Goal: Information Seeking & Learning: Learn about a topic

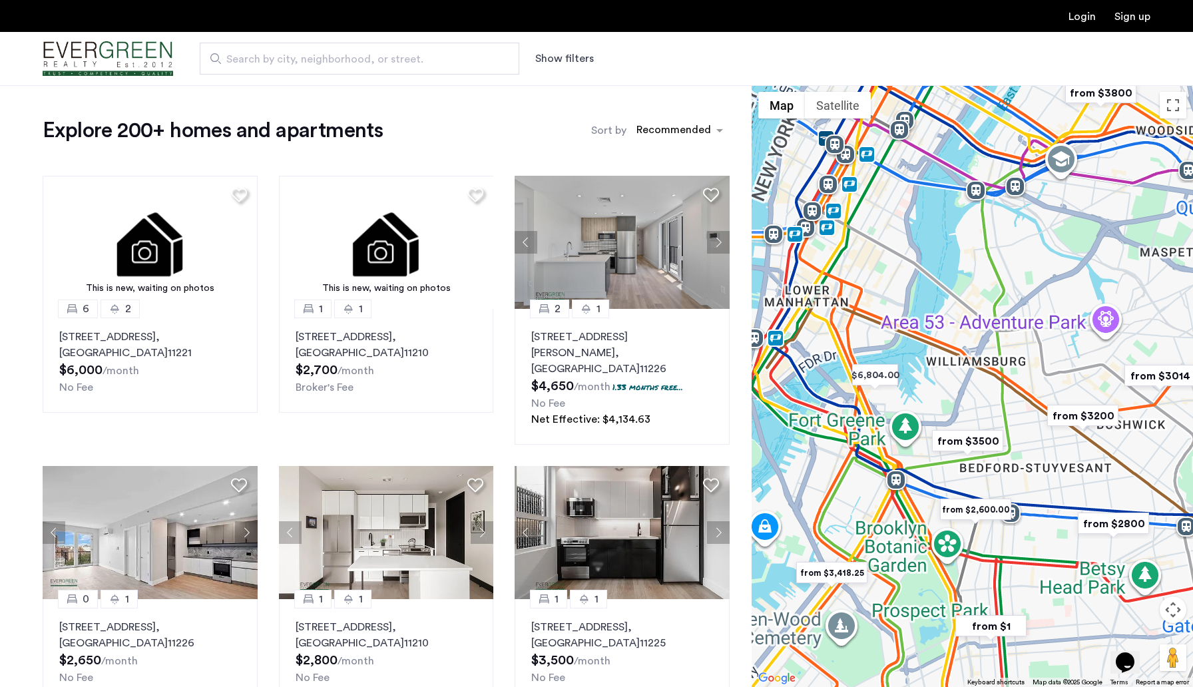
drag, startPoint x: 916, startPoint y: 313, endPoint x: 953, endPoint y: 323, distance: 38.6
click at [954, 323] on div at bounding box center [971, 386] width 441 height 602
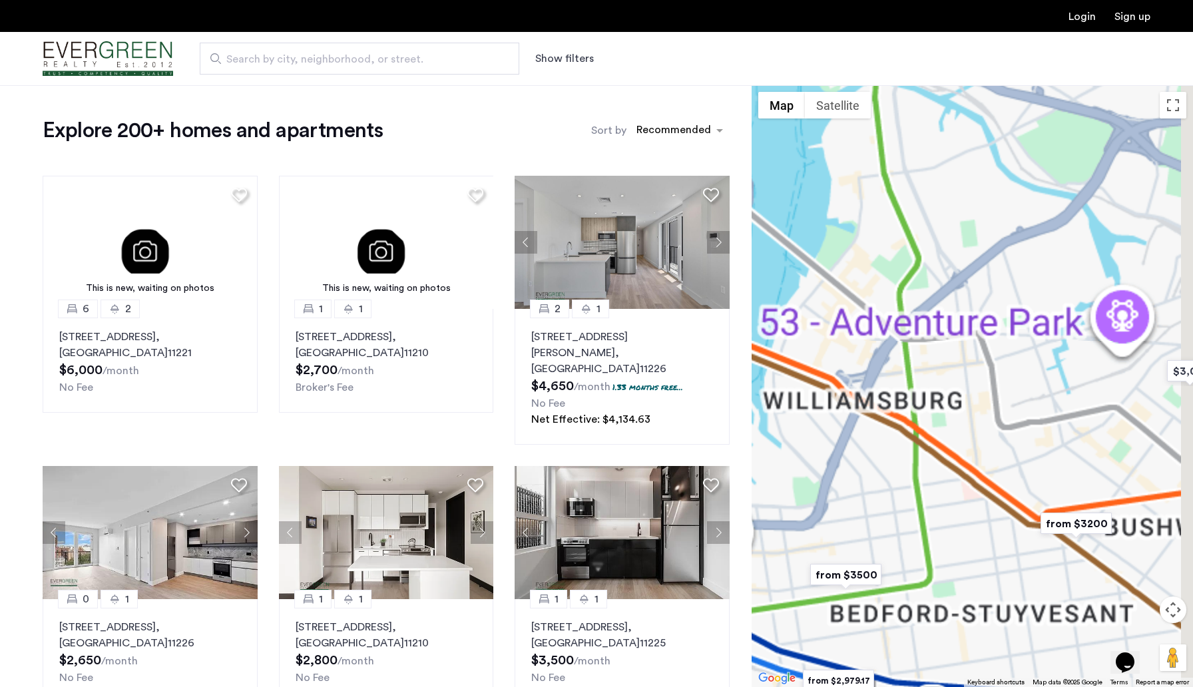
drag, startPoint x: 966, startPoint y: 334, endPoint x: 830, endPoint y: 335, distance: 135.8
click at [827, 336] on div at bounding box center [971, 386] width 441 height 602
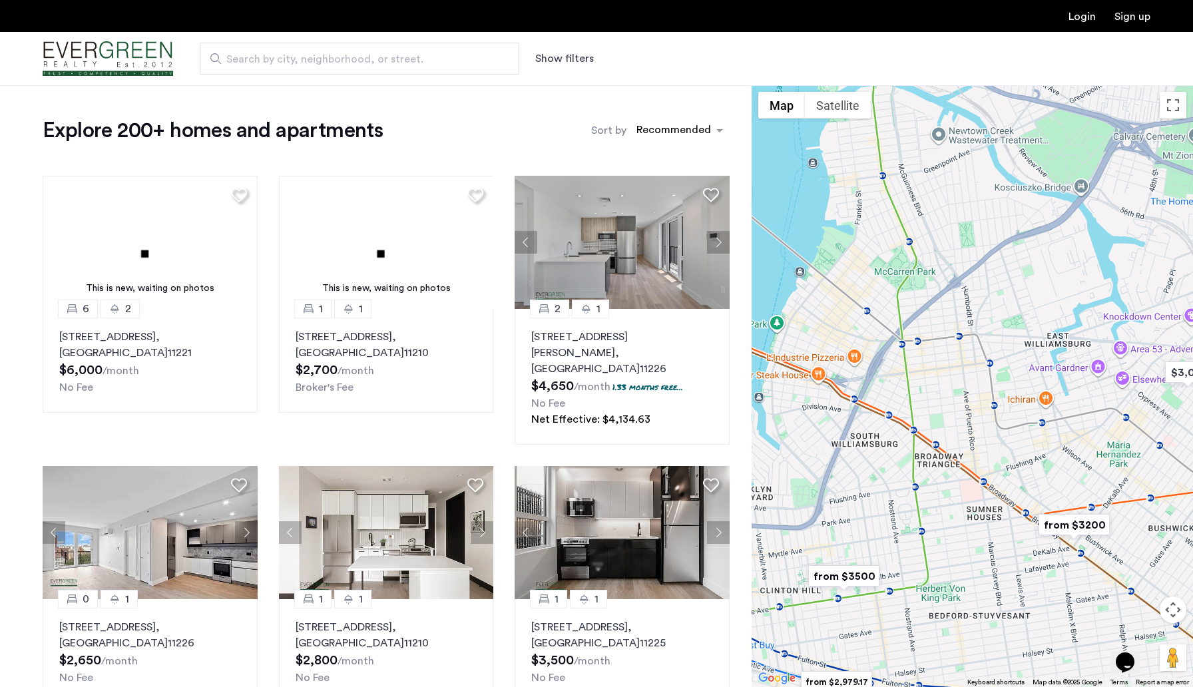
click at [1065, 525] on img "from $3200" at bounding box center [1074, 525] width 82 height 30
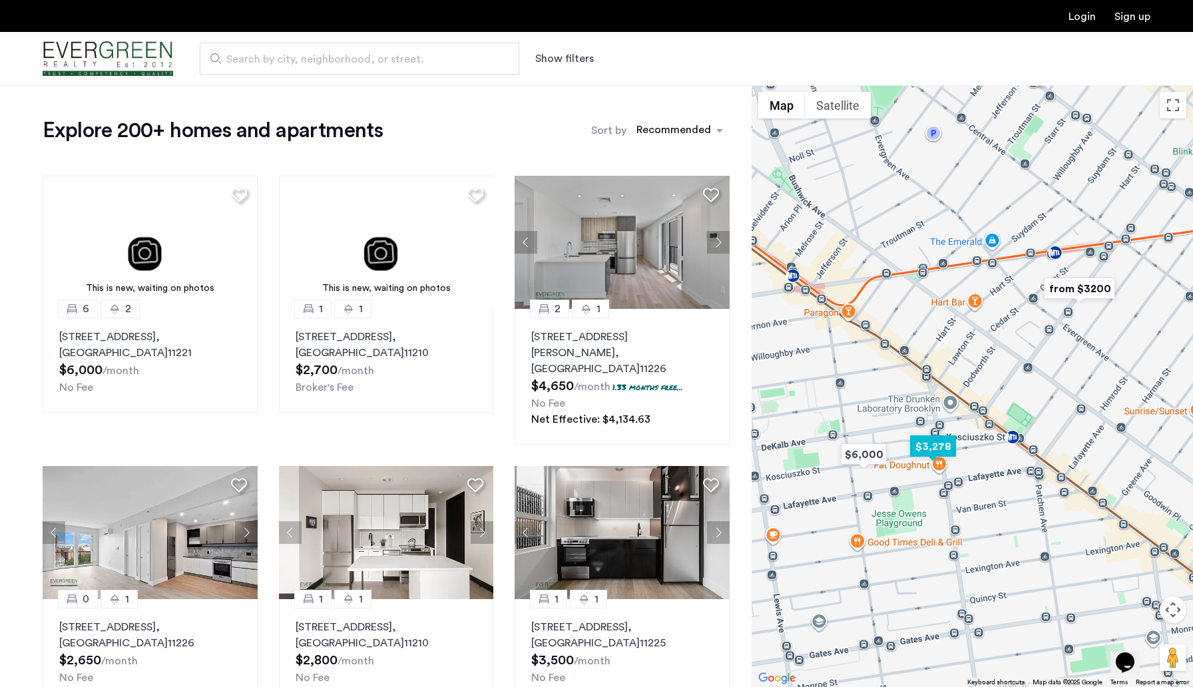
click at [941, 441] on img "$3,278" at bounding box center [933, 446] width 57 height 30
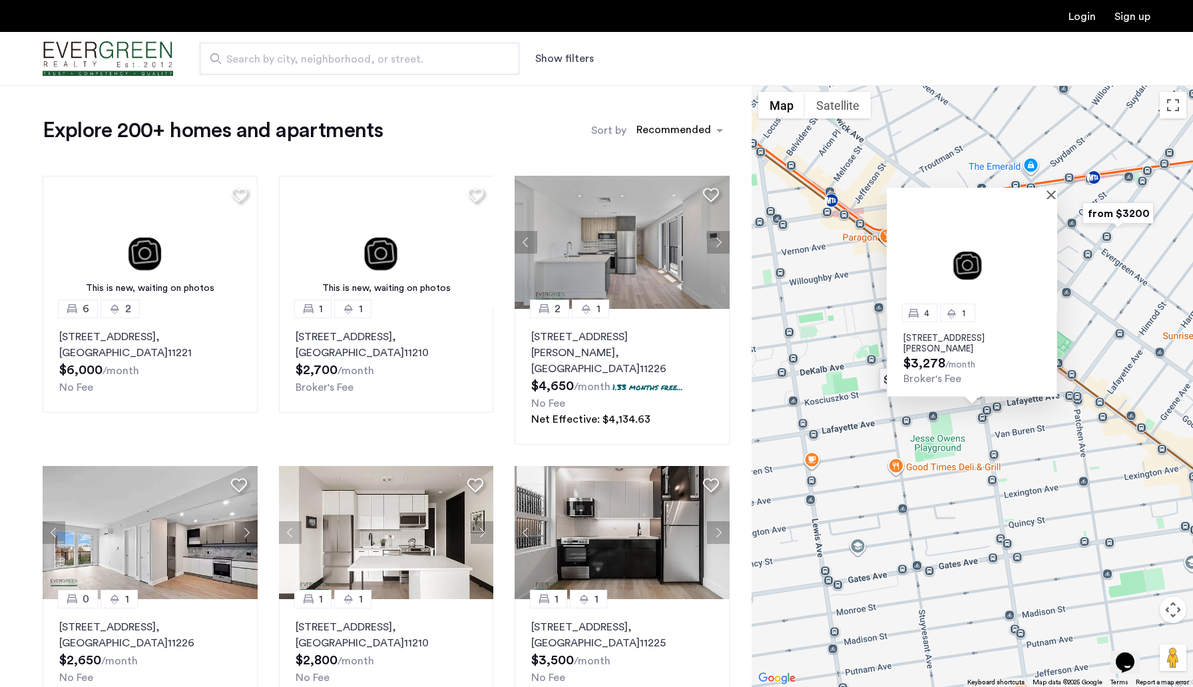
click at [987, 346] on p "[STREET_ADDRESS][PERSON_NAME]" at bounding box center [971, 343] width 137 height 21
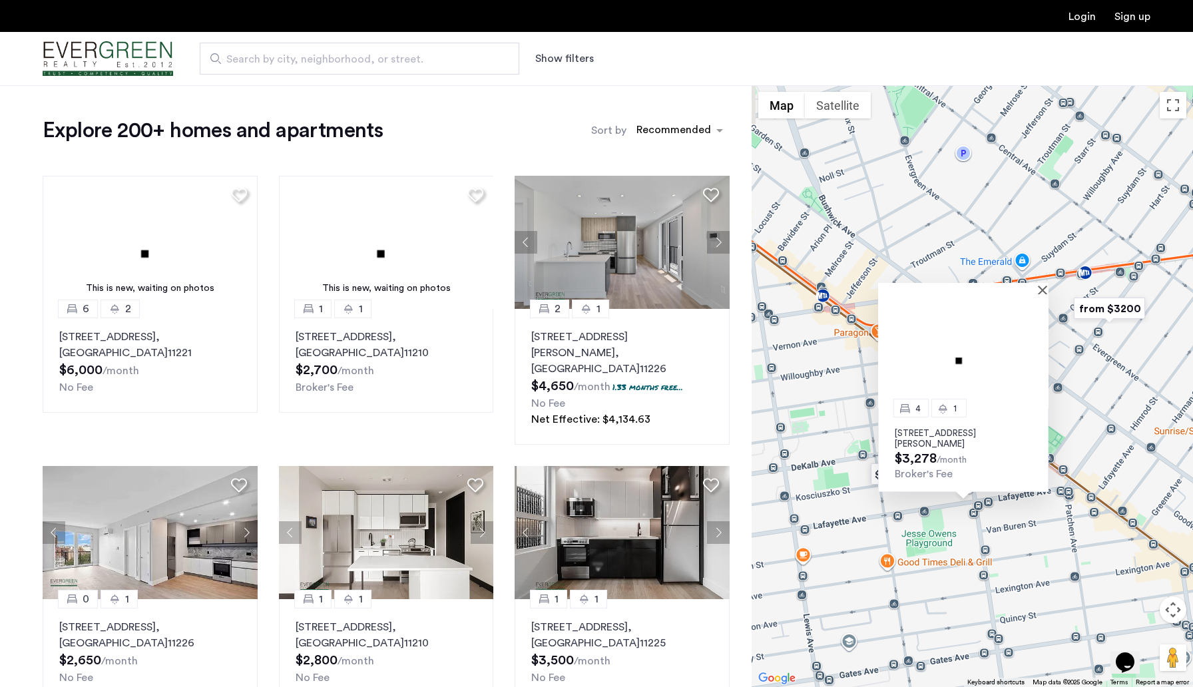
drag, startPoint x: 847, startPoint y: 423, endPoint x: 839, endPoint y: 521, distance: 98.2
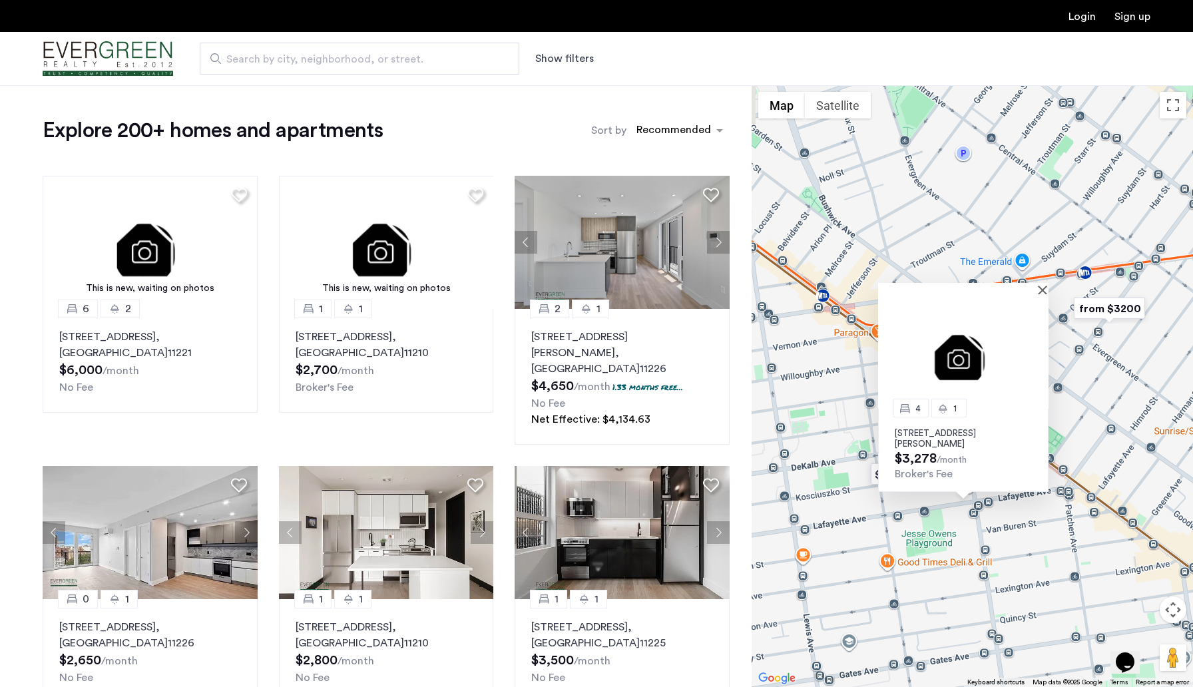
click at [839, 522] on div "4 1 [STREET_ADDRESS][PERSON_NAME] $3,278 /month [PERSON_NAME]'s Fee" at bounding box center [971, 386] width 441 height 602
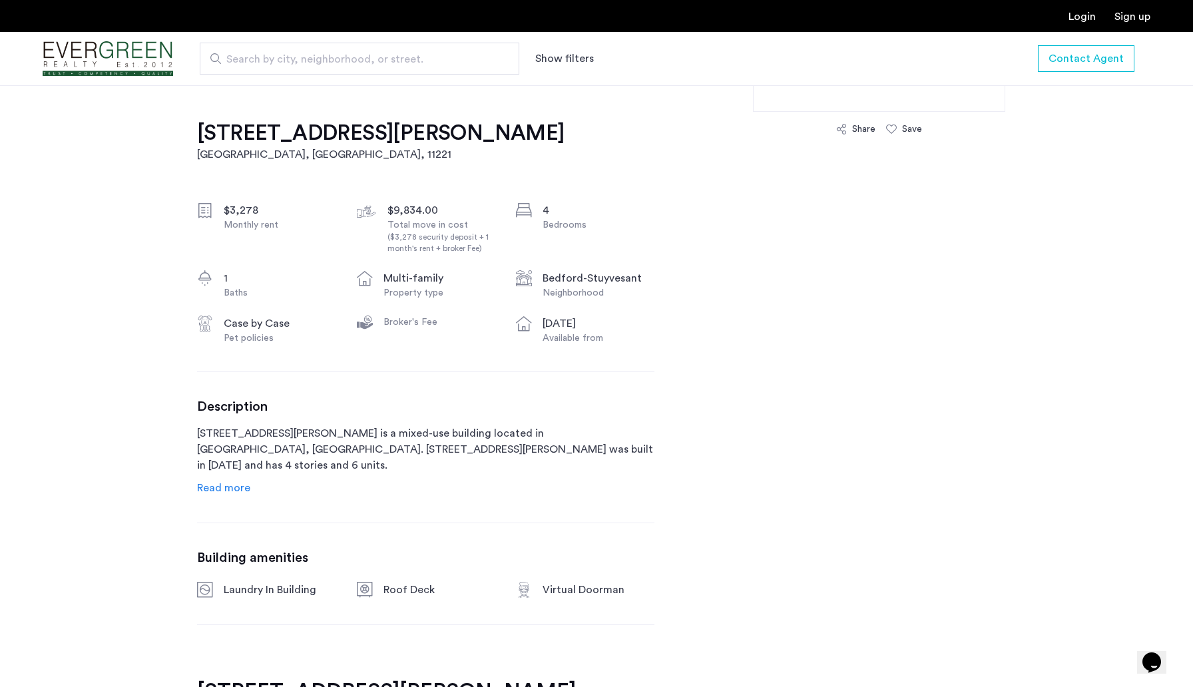
scroll to position [1070, 0]
